Goal: Transaction & Acquisition: Download file/media

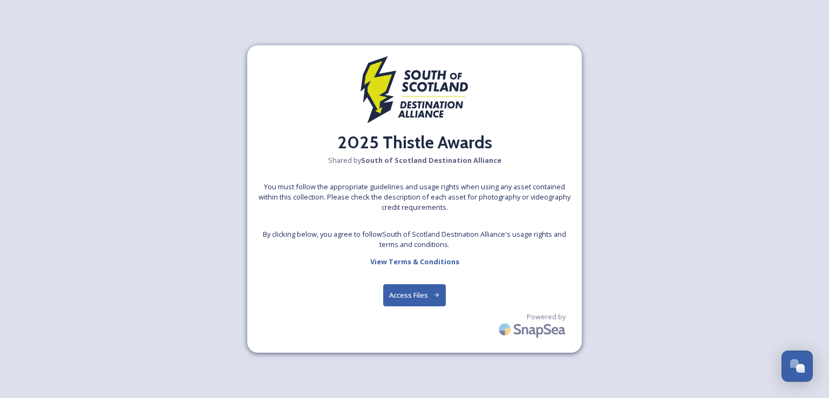
click at [421, 284] on button "Access Files" at bounding box center [414, 295] width 63 height 22
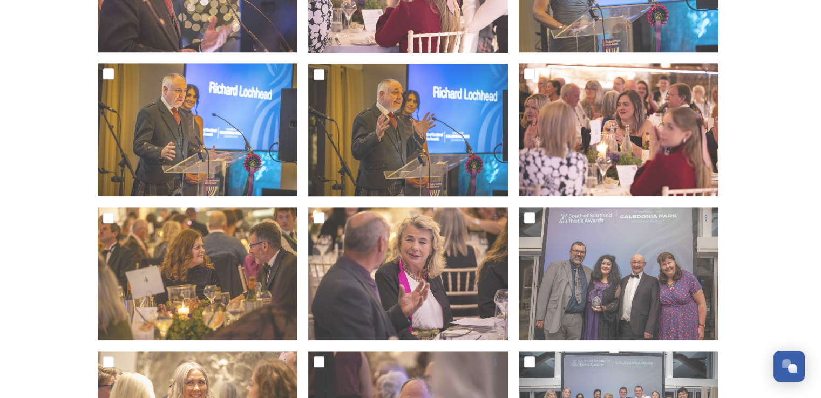
scroll to position [707, 0]
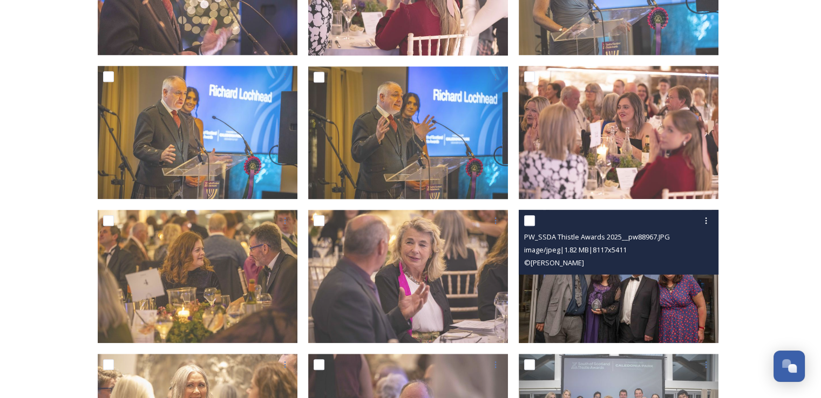
click at [680, 302] on img at bounding box center [618, 276] width 200 height 133
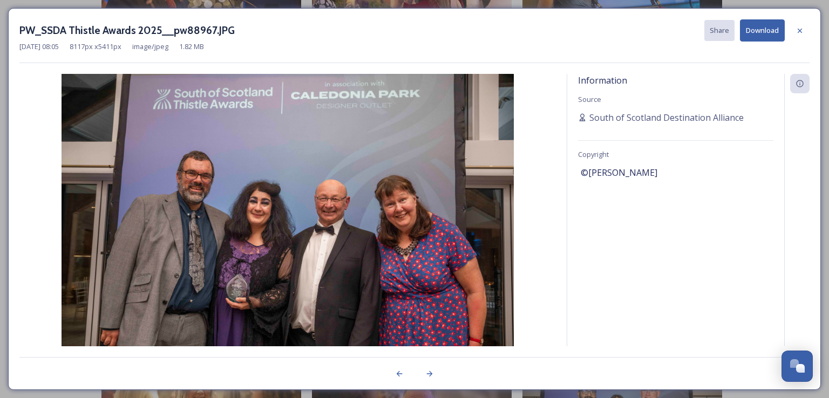
click at [193, 156] on img at bounding box center [287, 224] width 536 height 301
click at [802, 33] on icon at bounding box center [799, 30] width 9 height 9
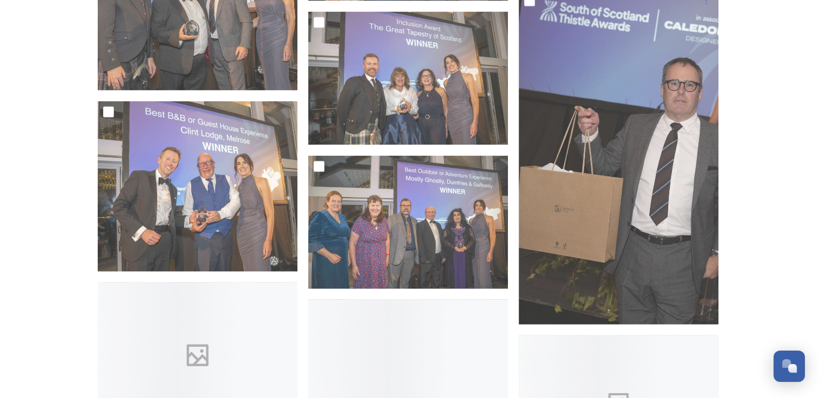
scroll to position [2267, 0]
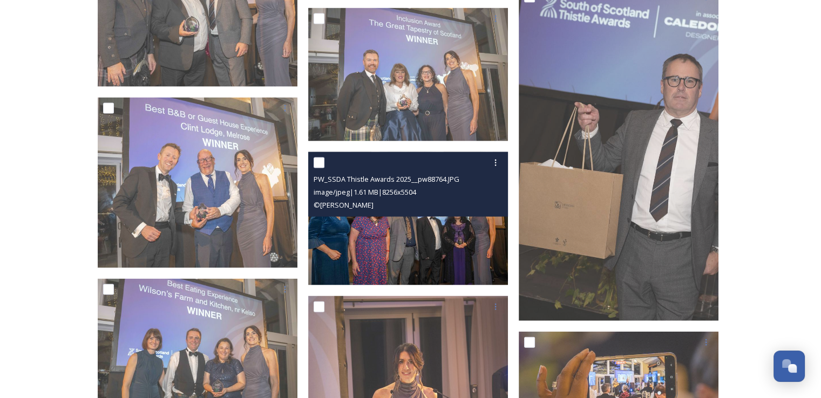
click at [423, 223] on img at bounding box center [408, 218] width 200 height 133
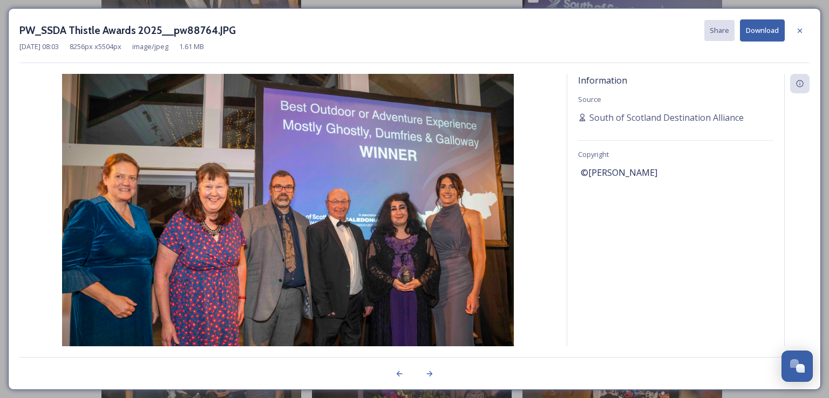
click at [751, 31] on button "Download" at bounding box center [762, 30] width 45 height 22
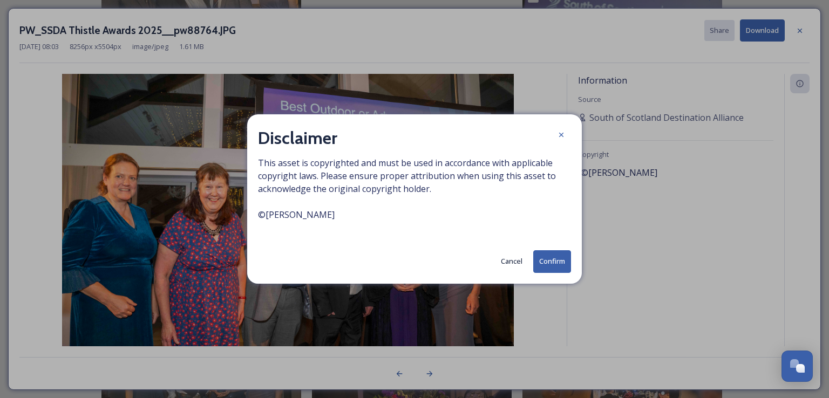
click at [549, 272] on div "Disclaimer This asset is copyrighted and must be used in accordance with applic…" at bounding box center [414, 198] width 334 height 169
click at [551, 266] on button "Confirm" at bounding box center [552, 261] width 38 height 22
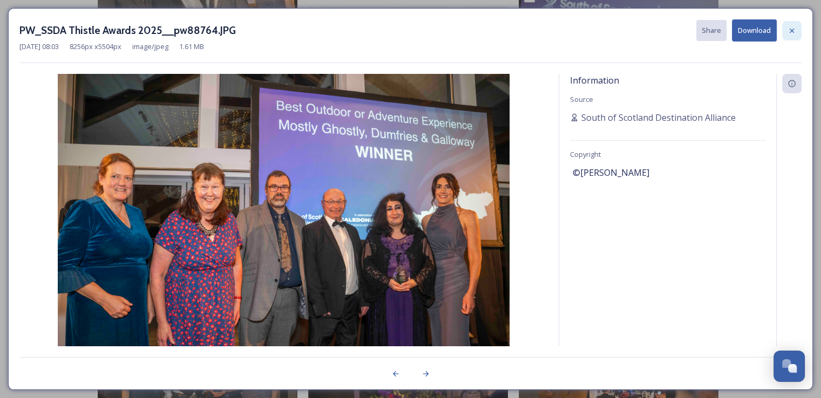
click at [788, 31] on icon at bounding box center [791, 30] width 9 height 9
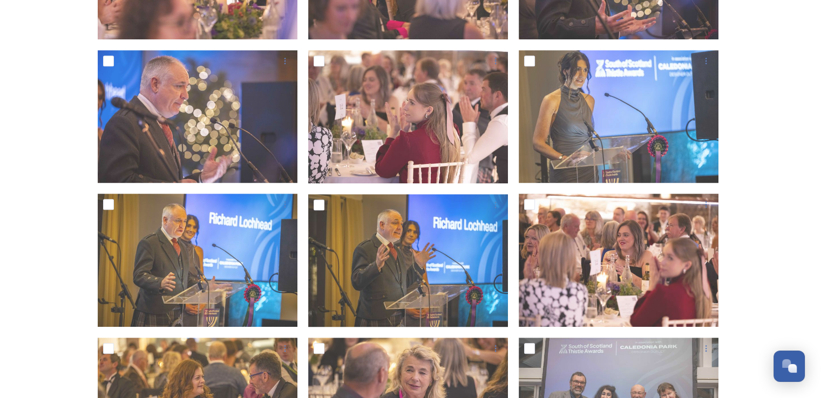
scroll to position [886, 0]
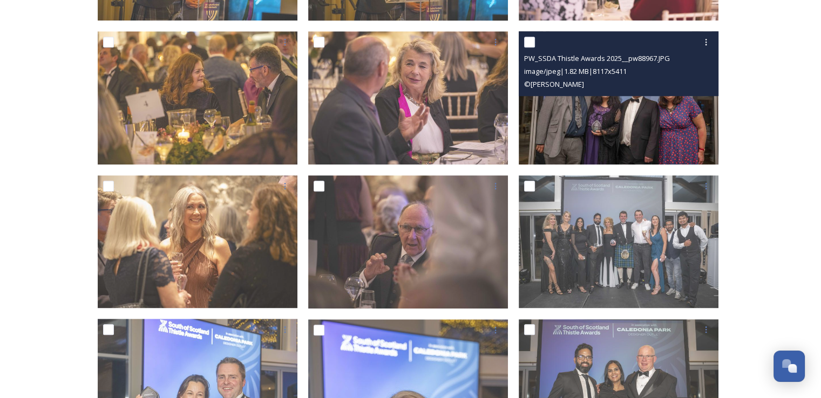
click at [673, 118] on img at bounding box center [618, 97] width 200 height 133
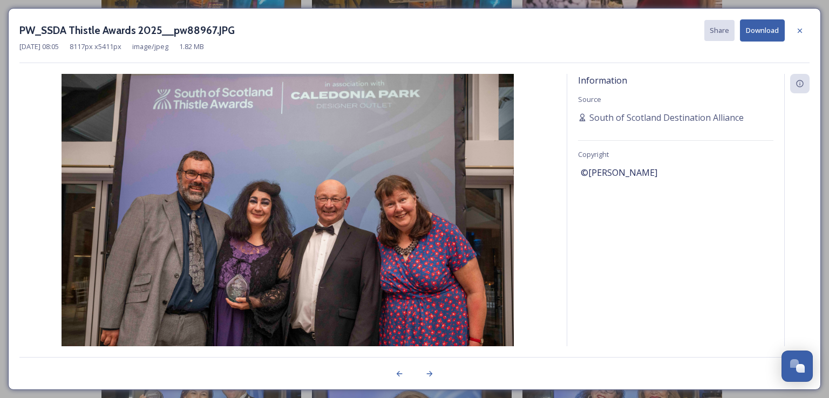
click at [759, 33] on button "Download" at bounding box center [762, 30] width 45 height 22
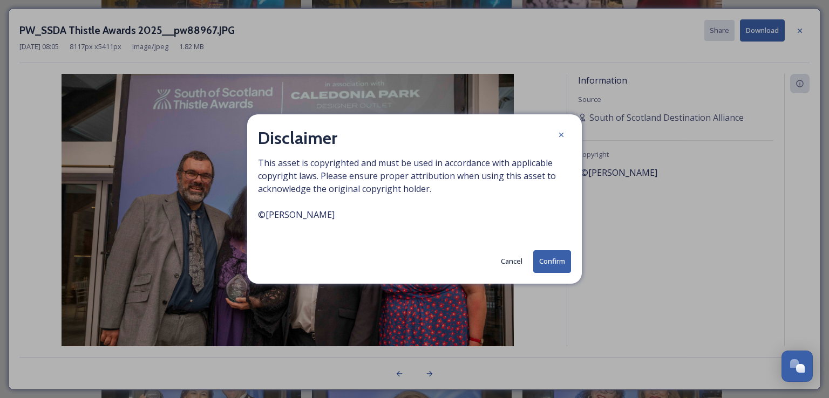
click at [553, 256] on button "Confirm" at bounding box center [552, 261] width 38 height 22
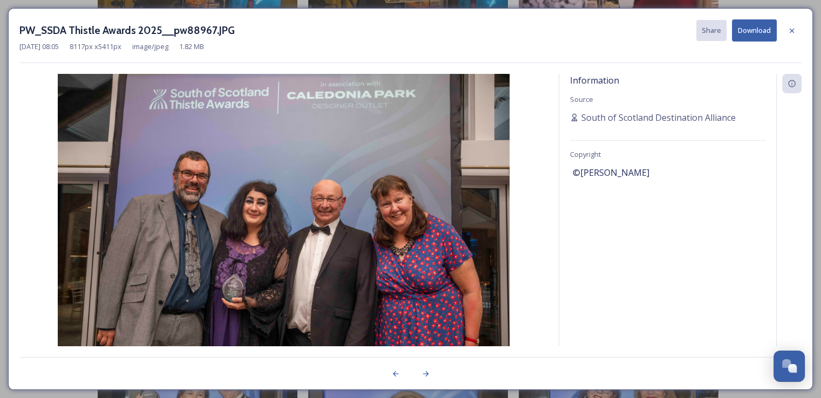
click at [744, 33] on button "Download" at bounding box center [754, 30] width 45 height 22
